Goal: Transaction & Acquisition: Purchase product/service

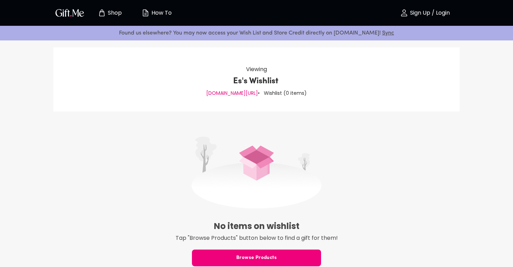
click at [266, 255] on span "Browse Products" at bounding box center [256, 259] width 129 height 8
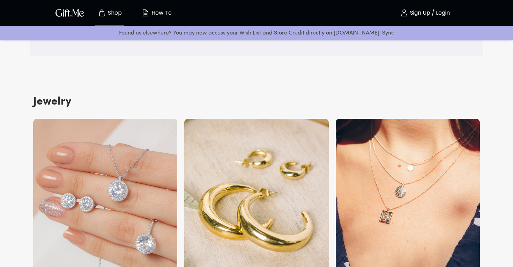
scroll to position [1194, 0]
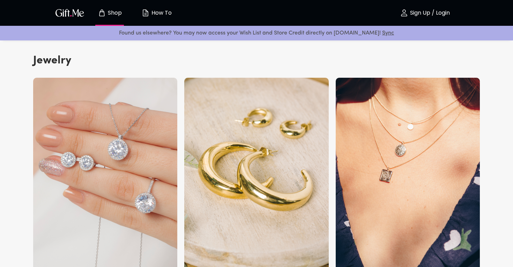
click at [387, 179] on img at bounding box center [408, 176] width 144 height 196
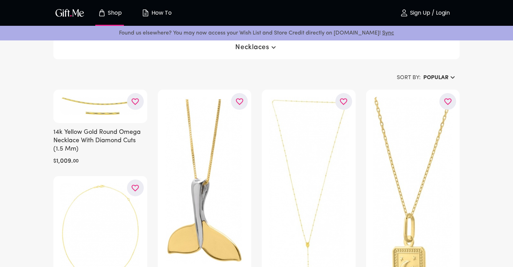
click at [445, 77] on h6 "Popular" at bounding box center [435, 78] width 25 height 8
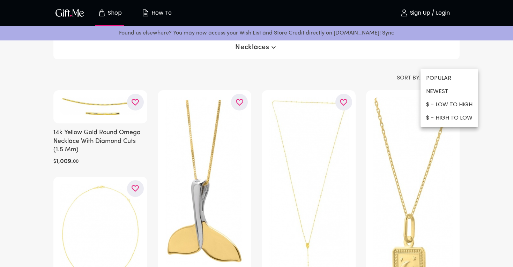
click at [447, 109] on li "$ - LOW TO HIGH" at bounding box center [450, 104] width 58 height 13
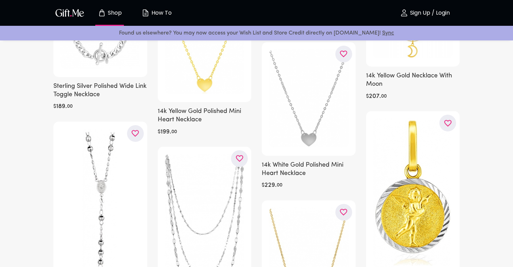
scroll to position [2276, 0]
